Goal: Book appointment/travel/reservation

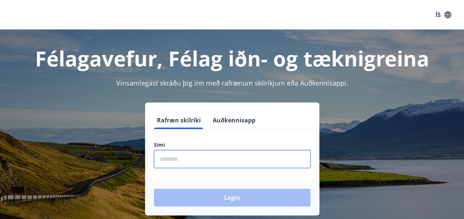
click at [206, 162] on input "phone" at bounding box center [232, 159] width 156 height 18
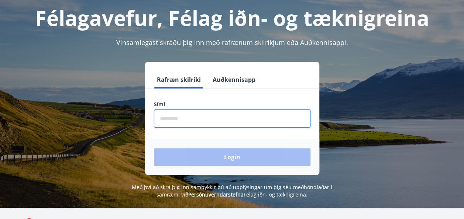
scroll to position [41, 0]
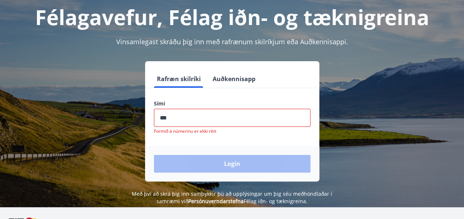
type input "********"
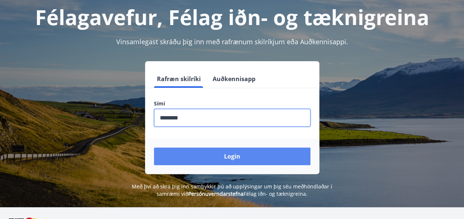
click at [237, 154] on button "Login" at bounding box center [232, 157] width 156 height 18
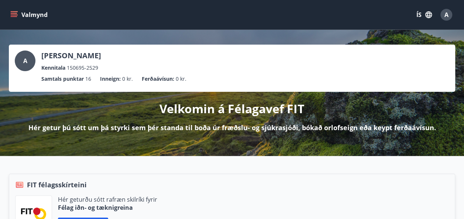
click at [9, 15] on button "Valmynd" at bounding box center [30, 14] width 42 height 13
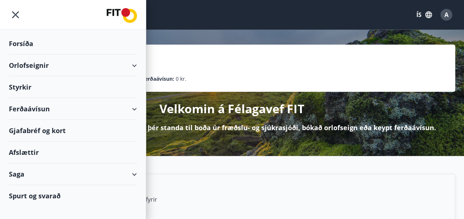
click at [135, 64] on div "Orlofseignir" at bounding box center [73, 66] width 128 height 22
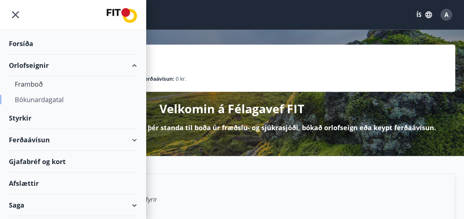
click at [46, 97] on div "Bókunardagatal" at bounding box center [73, 99] width 116 height 15
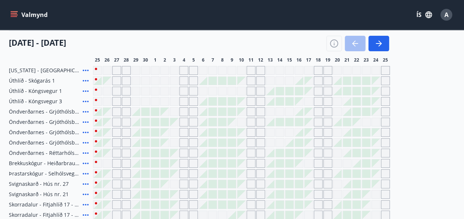
scroll to position [89, 0]
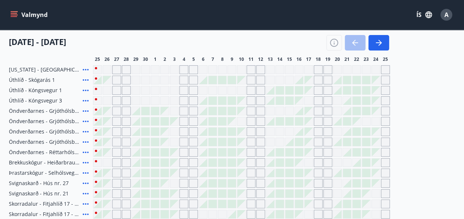
click at [318, 98] on div "Gráir dagar eru ekki bókanlegir" at bounding box center [317, 100] width 9 height 9
click at [310, 99] on div "Gráir dagar eru ekki bókanlegir" at bounding box center [308, 100] width 9 height 9
click at [156, 101] on div "Gráir dagar eru ekki bókanlegir" at bounding box center [154, 100] width 9 height 9
click at [126, 98] on div "Gráir dagar eru ekki bókanlegir" at bounding box center [126, 100] width 9 height 9
click at [378, 47] on icon "button" at bounding box center [378, 42] width 9 height 9
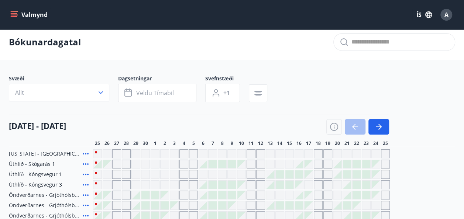
scroll to position [6, 0]
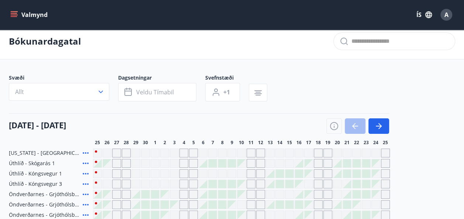
click at [14, 14] on icon "menu" at bounding box center [13, 14] width 7 height 7
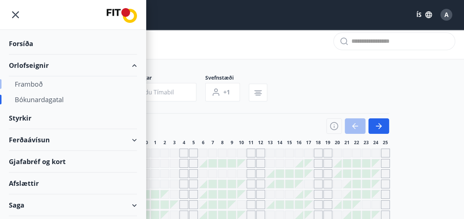
click at [28, 83] on div "Framboð" at bounding box center [73, 83] width 116 height 15
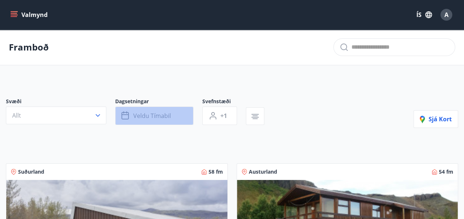
click at [170, 117] on button "Veldu tímabil" at bounding box center [154, 116] width 78 height 18
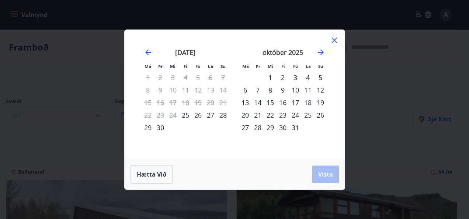
click at [298, 103] on div "17" at bounding box center [295, 102] width 13 height 13
click at [246, 113] on div "20" at bounding box center [245, 115] width 13 height 13
click at [326, 174] on span "Vista" at bounding box center [325, 174] width 15 height 8
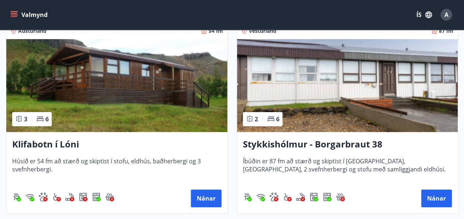
scroll to position [135, 0]
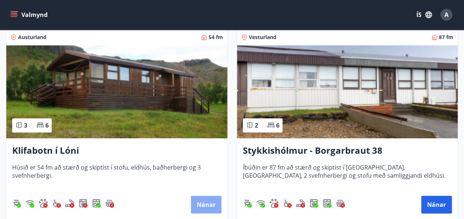
click at [203, 203] on button "Nánar" at bounding box center [206, 205] width 31 height 18
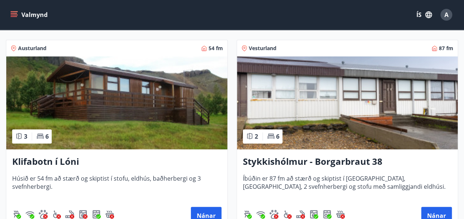
scroll to position [125, 0]
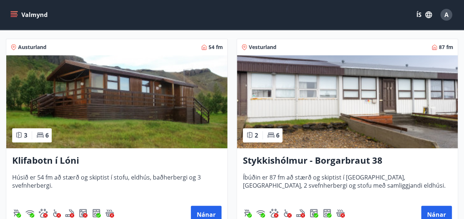
click at [337, 123] on img at bounding box center [347, 101] width 221 height 93
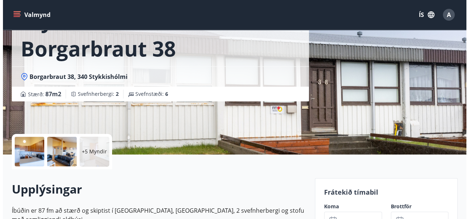
scroll to position [67, 0]
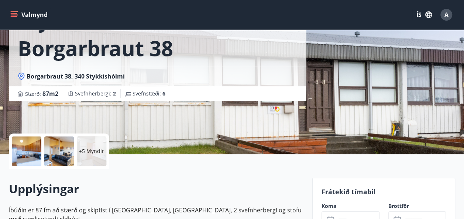
click at [32, 149] on div at bounding box center [27, 151] width 30 height 30
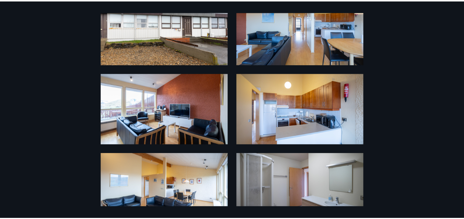
scroll to position [0, 0]
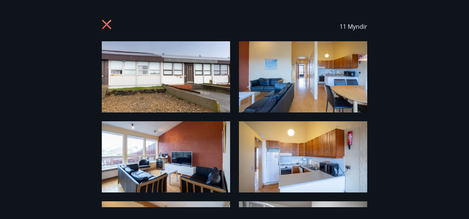
click at [107, 25] on icon at bounding box center [107, 25] width 2 height 2
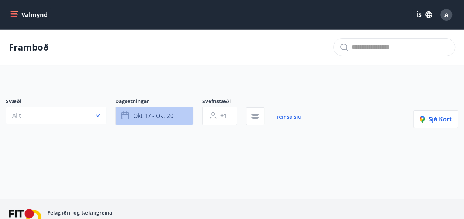
click at [165, 110] on button "okt 17 - okt 20" at bounding box center [154, 116] width 78 height 18
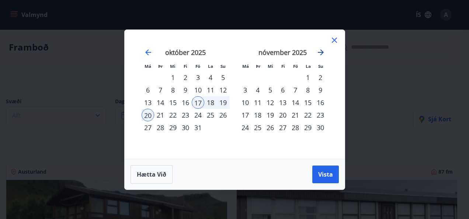
click at [321, 52] on icon "Move forward to switch to the next month." at bounding box center [320, 52] width 9 height 9
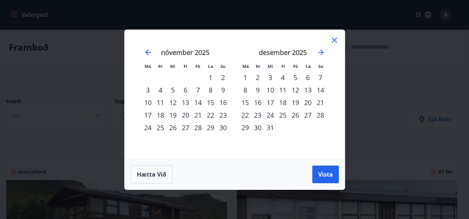
click at [320, 113] on div "28" at bounding box center [320, 115] width 13 height 13
click at [257, 126] on div "30" at bounding box center [258, 127] width 13 height 13
click at [327, 176] on span "Vista" at bounding box center [325, 174] width 15 height 8
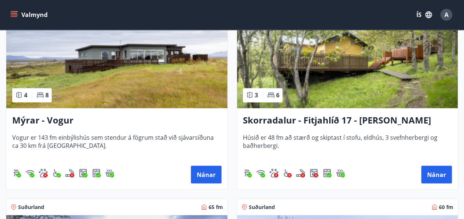
scroll to position [564, 0]
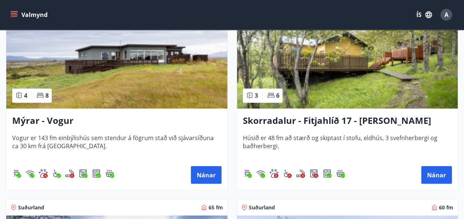
click at [139, 77] on img at bounding box center [116, 61] width 221 height 93
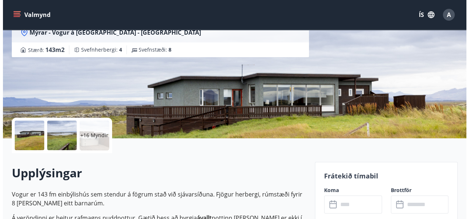
scroll to position [83, 0]
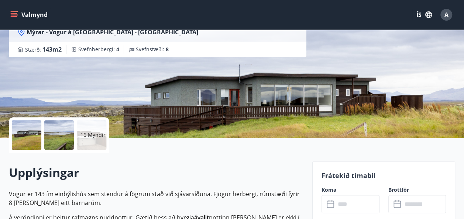
click at [91, 131] on p "+16 Myndir" at bounding box center [91, 134] width 28 height 7
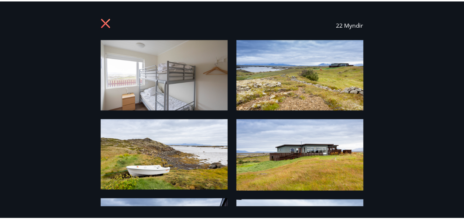
scroll to position [0, 0]
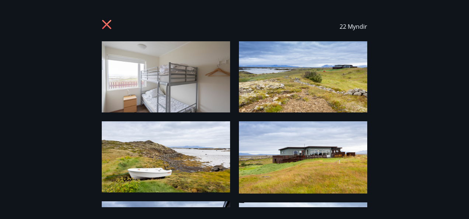
click at [104, 22] on icon at bounding box center [108, 26] width 12 height 12
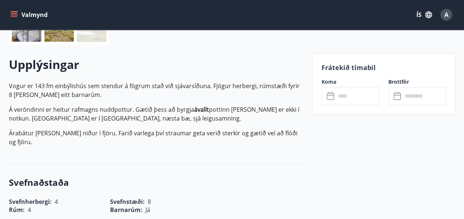
scroll to position [174, 0]
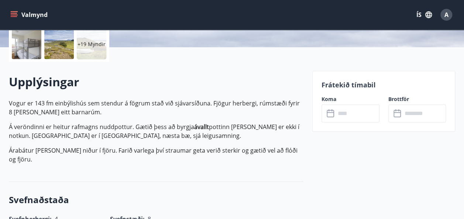
click at [343, 114] on input "text" at bounding box center [357, 113] width 44 height 18
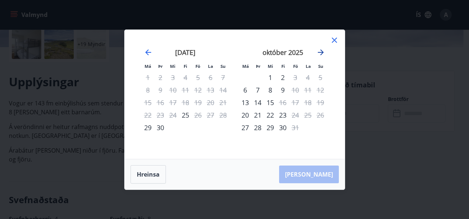
click at [321, 48] on icon "Move forward to switch to the next month." at bounding box center [320, 52] width 9 height 9
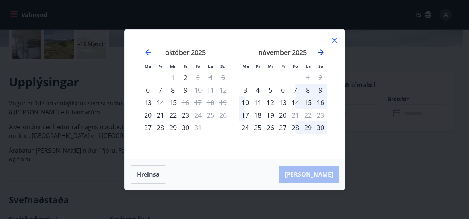
click at [321, 52] on icon "Move forward to switch to the next month." at bounding box center [321, 52] width 6 height 6
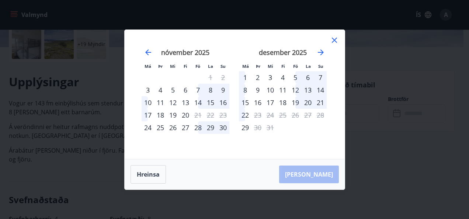
click at [333, 40] on icon at bounding box center [334, 40] width 9 height 9
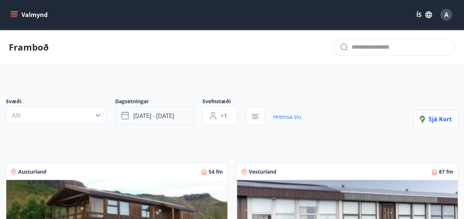
scroll to position [38, 0]
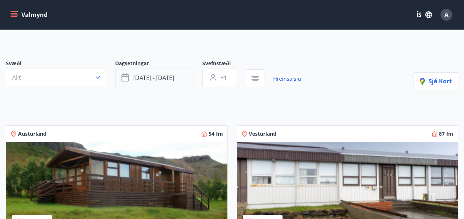
click at [177, 73] on button "[DATE] - [DATE]" at bounding box center [154, 78] width 78 height 18
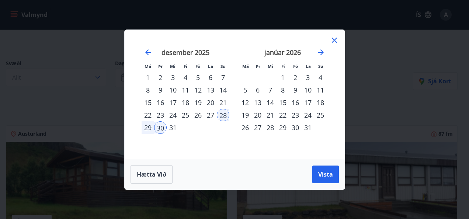
click at [160, 125] on div "30" at bounding box center [160, 127] width 13 height 13
click at [295, 76] on div "2" at bounding box center [295, 77] width 13 height 13
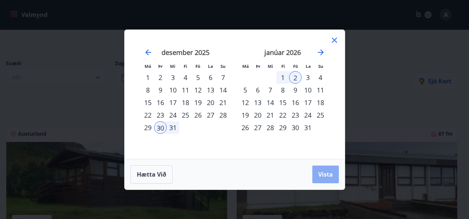
click at [322, 173] on span "Vista" at bounding box center [325, 174] width 15 height 8
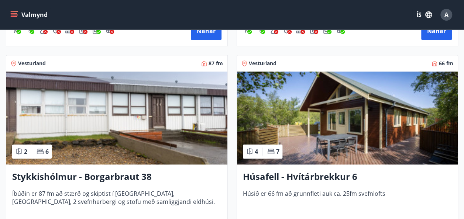
scroll to position [314, 0]
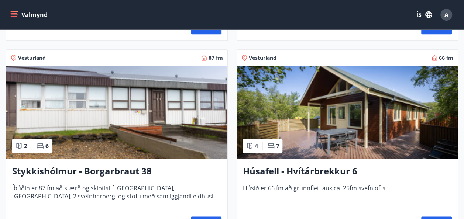
click at [337, 130] on img at bounding box center [347, 112] width 221 height 93
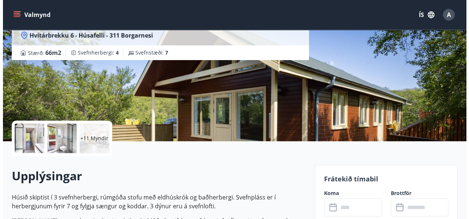
scroll to position [101, 0]
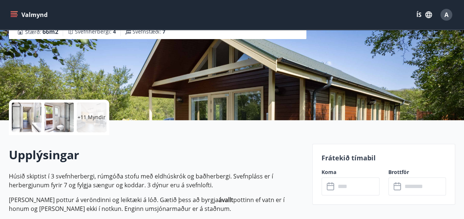
click at [91, 118] on p "+11 Myndir" at bounding box center [91, 117] width 28 height 7
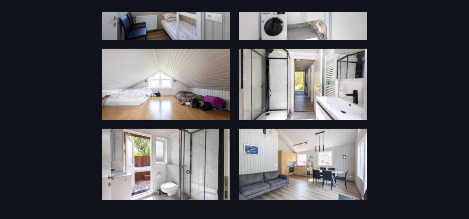
scroll to position [0, 0]
